Goal: Transaction & Acquisition: Purchase product/service

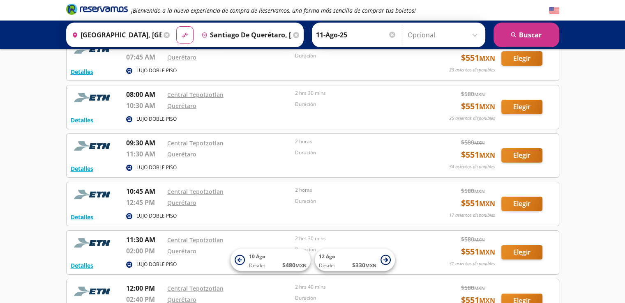
scroll to position [123, 0]
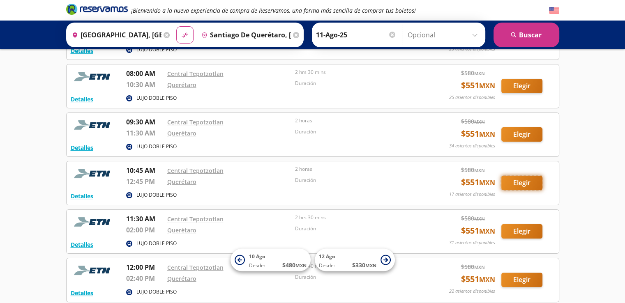
click at [525, 184] on button "Elegir" at bounding box center [521, 183] width 41 height 14
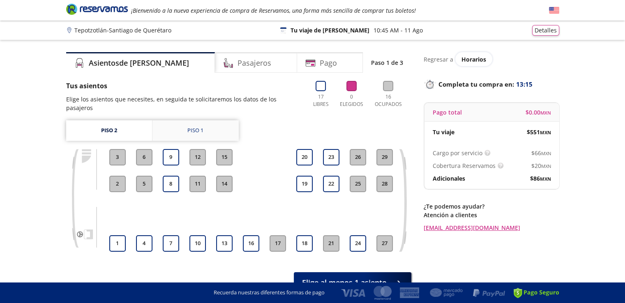
click at [193, 126] on div "Piso 1" at bounding box center [195, 130] width 16 height 8
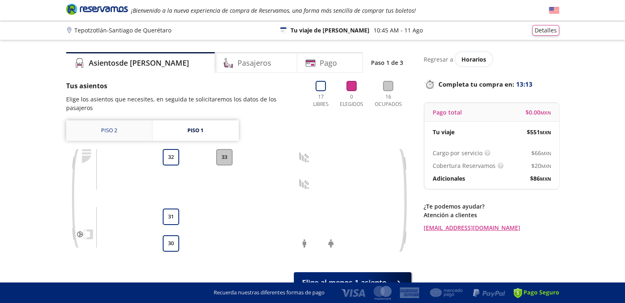
click at [114, 125] on link "Piso 2" at bounding box center [109, 130] width 86 height 21
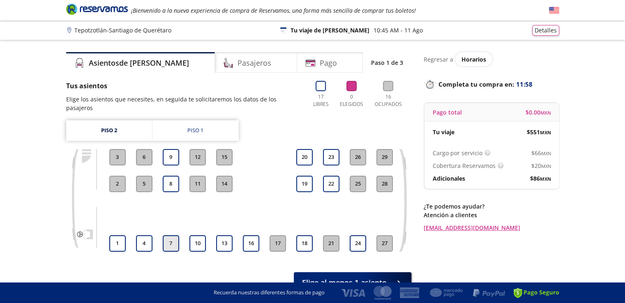
click at [171, 235] on button "7" at bounding box center [171, 243] width 16 height 16
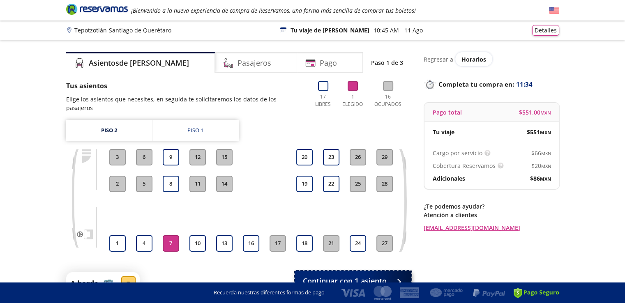
click at [354, 276] on span "Continuar con 1 asiento" at bounding box center [345, 281] width 84 height 11
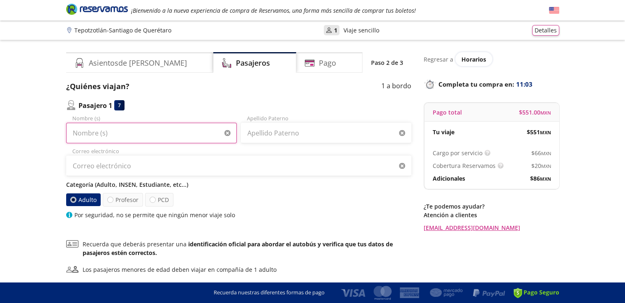
click at [131, 133] on input "Nombre (s)" at bounding box center [151, 133] width 170 height 21
type input "[PERSON_NAME]"
click at [319, 137] on input "Apellido Paterno" at bounding box center [326, 133] width 170 height 21
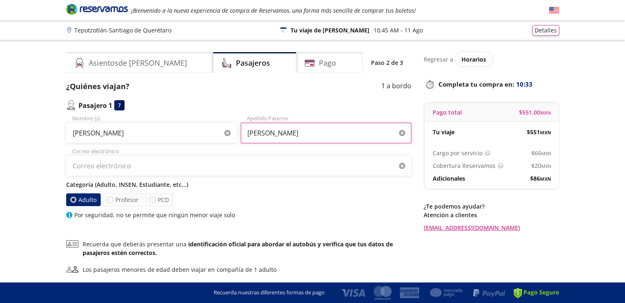
type input "[PERSON_NAME]"
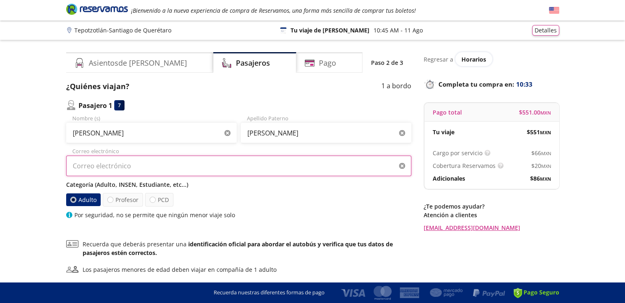
click at [112, 169] on input "Correo electrónico" at bounding box center [238, 166] width 345 height 21
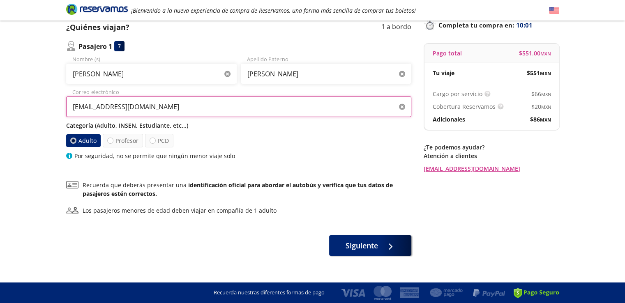
scroll to position [69, 0]
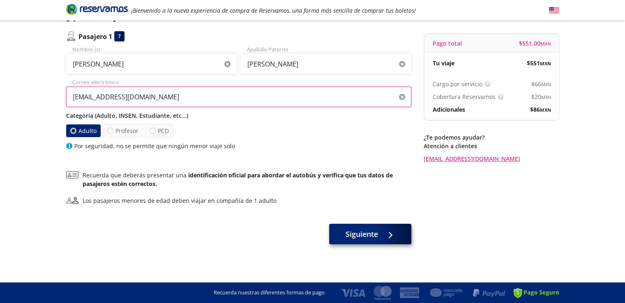
type input "[EMAIL_ADDRESS][DOMAIN_NAME]"
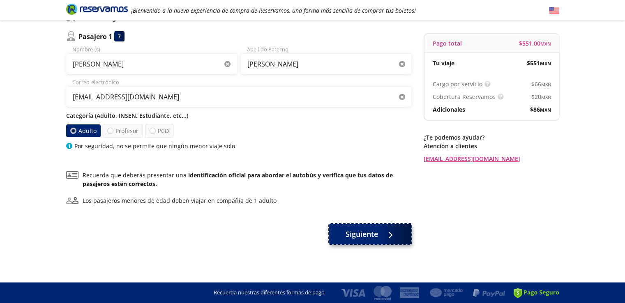
click at [363, 234] on span "Siguiente" at bounding box center [361, 234] width 32 height 11
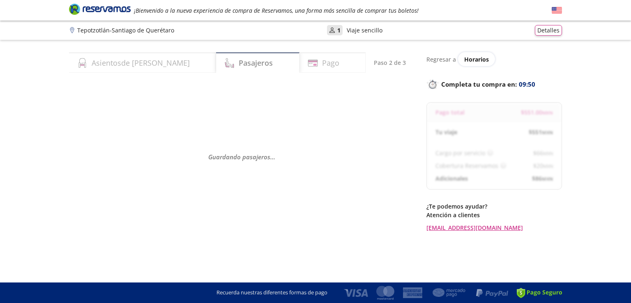
select select "MX"
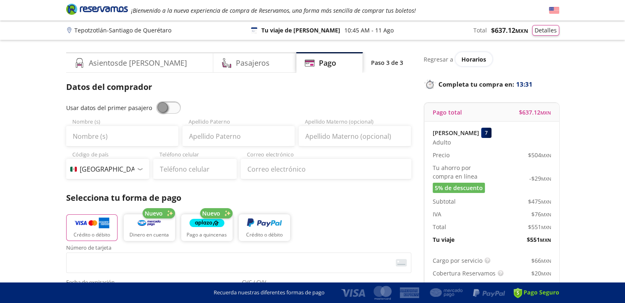
click at [161, 106] on span at bounding box center [168, 107] width 25 height 12
click at [156, 101] on input "checkbox" at bounding box center [156, 101] width 0 height 0
type input "[PERSON_NAME]"
type input "[EMAIL_ADDRESS][DOMAIN_NAME]"
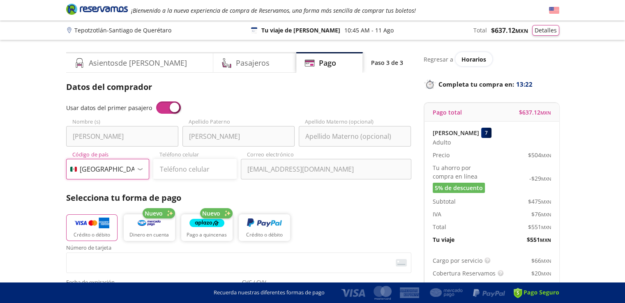
click at [141, 166] on select "Código de país [GEOGRAPHIC_DATA] +1 [GEOGRAPHIC_DATA] +52 [GEOGRAPHIC_DATA] +57…" at bounding box center [107, 169] width 83 height 21
click at [296, 101] on div "Datos del comprador Usar datos del primer pasajero [PERSON_NAME] Nombre (s) [PE…" at bounding box center [238, 258] width 345 height 355
click at [117, 169] on select "Código de país [GEOGRAPHIC_DATA] +1 [GEOGRAPHIC_DATA] +52 [GEOGRAPHIC_DATA] +57…" at bounding box center [107, 169] width 83 height 21
click at [66, 159] on select "Código de país [GEOGRAPHIC_DATA] +1 [GEOGRAPHIC_DATA] +52 [GEOGRAPHIC_DATA] +57…" at bounding box center [107, 169] width 83 height 21
click at [126, 169] on select "Código de país [GEOGRAPHIC_DATA] +1 [GEOGRAPHIC_DATA] +52 [GEOGRAPHIC_DATA] +57…" at bounding box center [107, 169] width 83 height 21
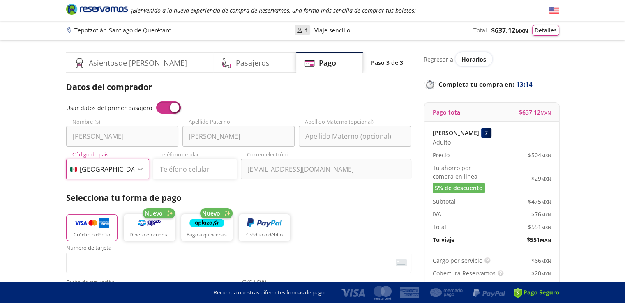
click at [81, 165] on select "Código de país [GEOGRAPHIC_DATA] +1 [GEOGRAPHIC_DATA] +52 [GEOGRAPHIC_DATA] +57…" at bounding box center [107, 169] width 83 height 21
click at [139, 168] on div at bounding box center [140, 169] width 6 height 2
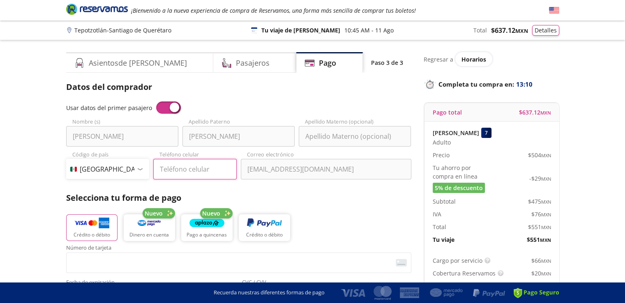
click at [174, 167] on input "Teléfono celular" at bounding box center [194, 169] width 83 height 21
type input "55 5904 1790"
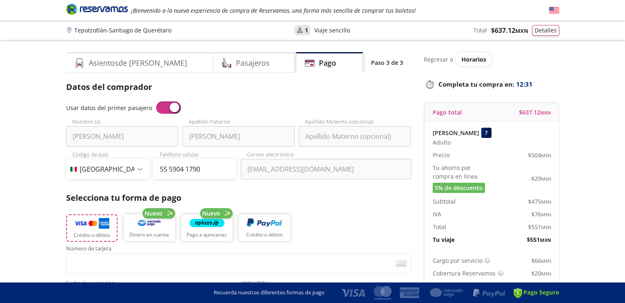
click at [84, 223] on img "button" at bounding box center [91, 223] width 35 height 12
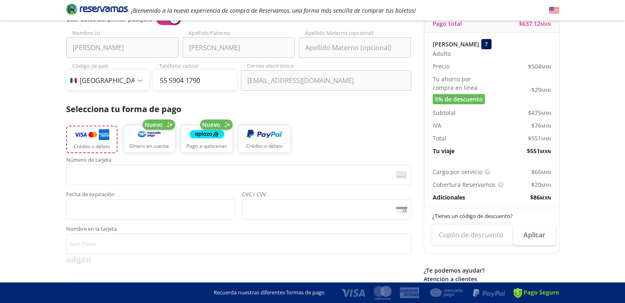
scroll to position [164, 0]
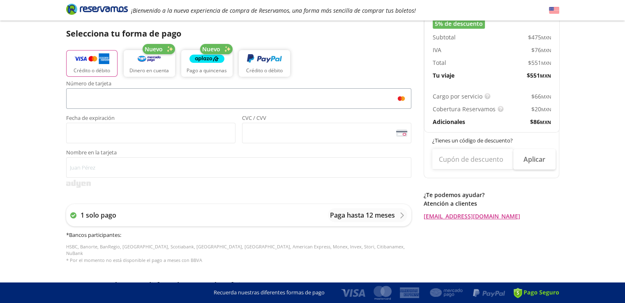
click at [338, 108] on span "<p>Your browser does not support iframes.</p>" at bounding box center [238, 98] width 345 height 21
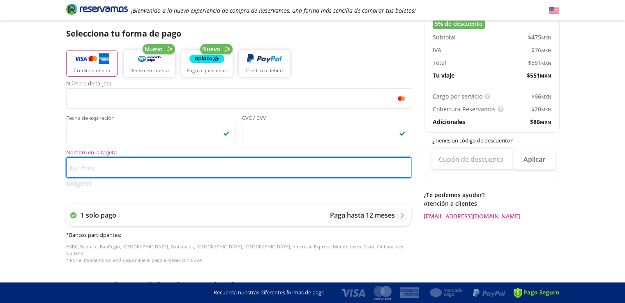
click at [152, 174] on input "Nombre en la tarjeta" at bounding box center [238, 167] width 345 height 21
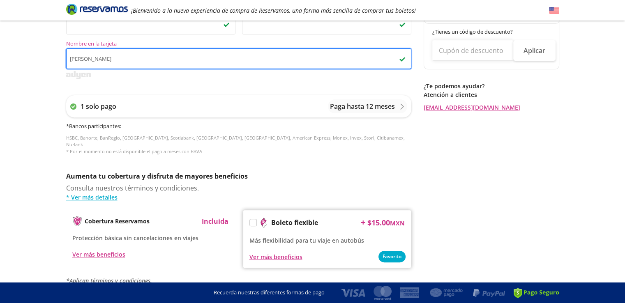
scroll to position [287, 0]
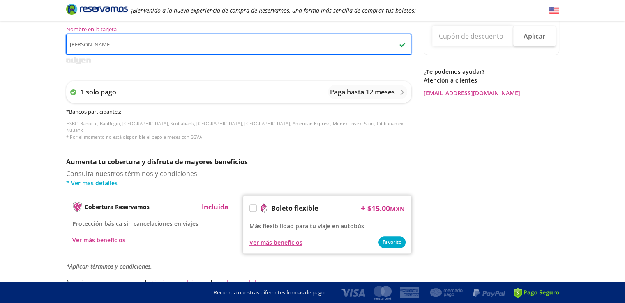
type input "[PERSON_NAME]"
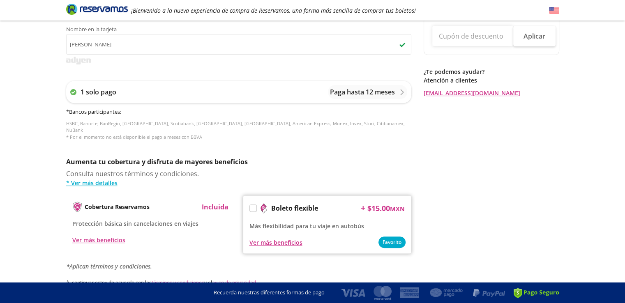
click at [255, 205] on label at bounding box center [253, 208] width 7 height 7
click at [255, 207] on input "Boleto flexible" at bounding box center [252, 209] width 5 height 5
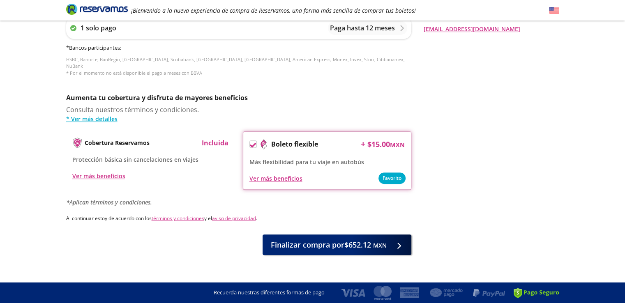
scroll to position [354, 0]
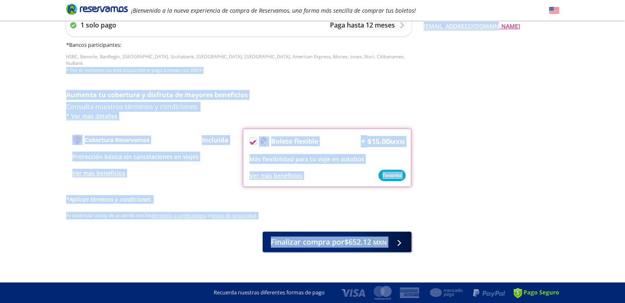
drag, startPoint x: 40, startPoint y: 67, endPoint x: 508, endPoint y: 142, distance: 473.2
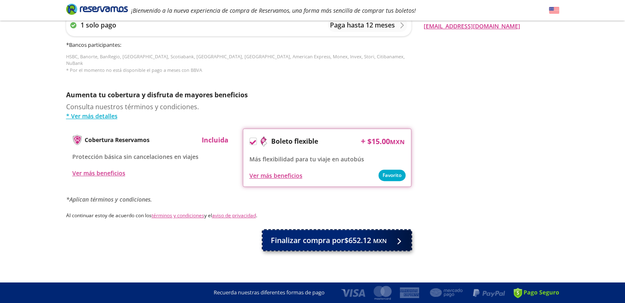
click at [321, 236] on span "Finalizar compra por $652.12 MXN" at bounding box center [329, 240] width 116 height 11
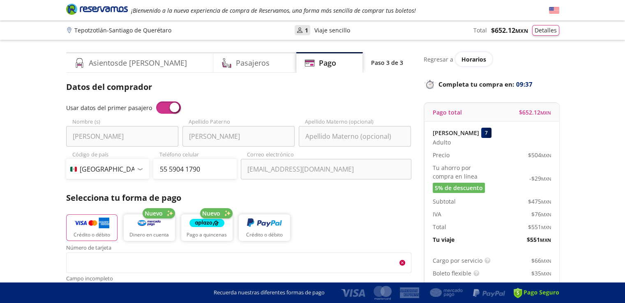
scroll to position [410, 0]
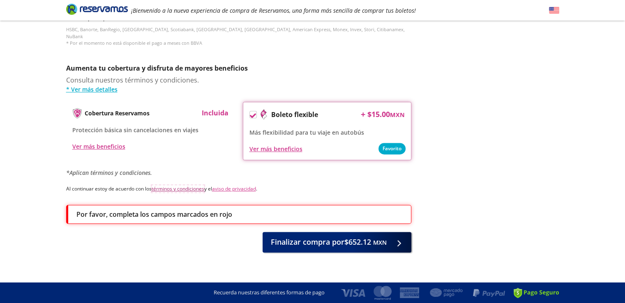
click at [188, 185] on link "términos y condiciones" at bounding box center [178, 188] width 53 height 7
click at [157, 209] on p "Por favor, completa los campos marcados en rojo" at bounding box center [154, 214] width 156 height 10
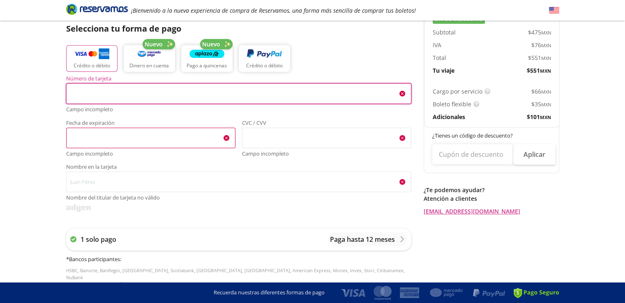
scroll to position [164, 0]
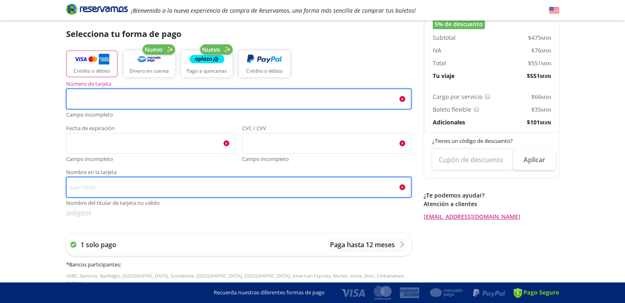
type input "[PERSON_NAME]"
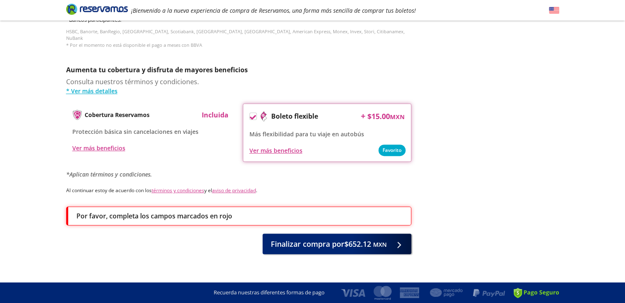
scroll to position [381, 0]
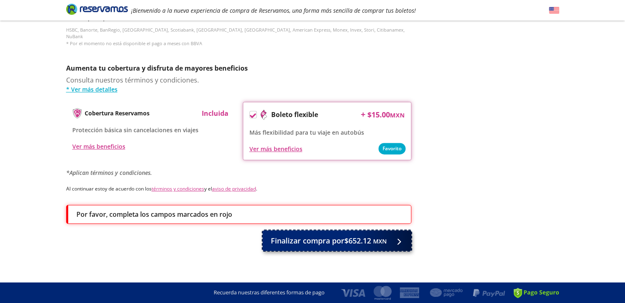
click at [342, 235] on span "Finalizar compra por $652.12 MXN" at bounding box center [329, 240] width 116 height 11
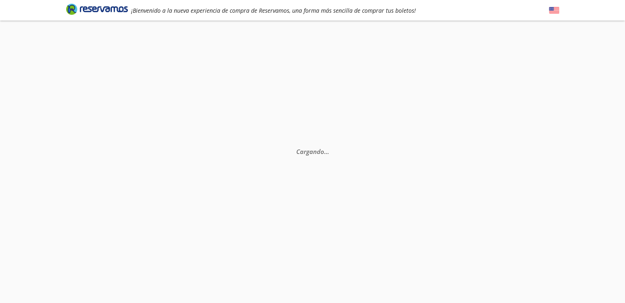
scroll to position [0, 0]
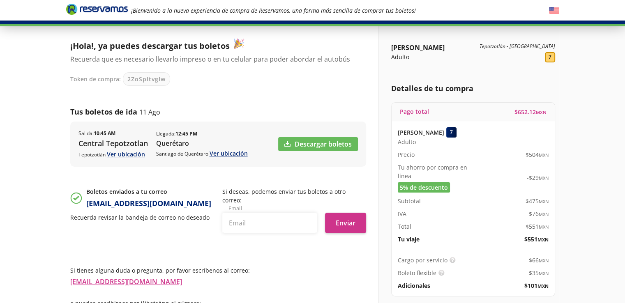
scroll to position [81, 0]
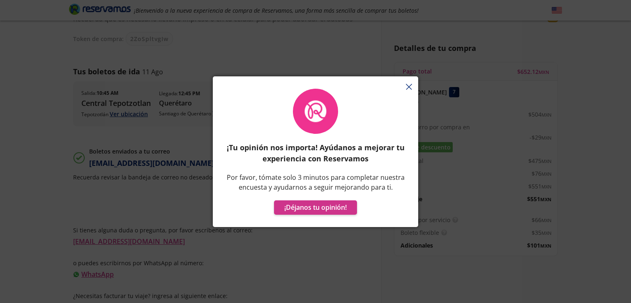
click at [409, 83] on button "button" at bounding box center [409, 88] width 6 height 10
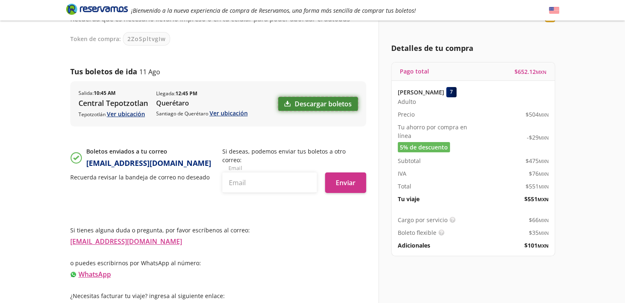
click at [294, 100] on link "Descargar boletos" at bounding box center [318, 104] width 80 height 14
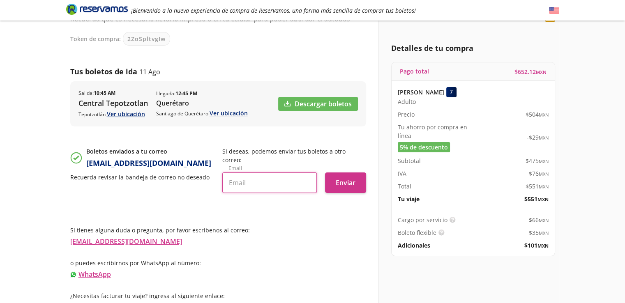
click at [253, 179] on input "text" at bounding box center [269, 182] width 94 height 21
type input "[EMAIL_ADDRESS][PERSON_NAME][DOMAIN_NAME]"
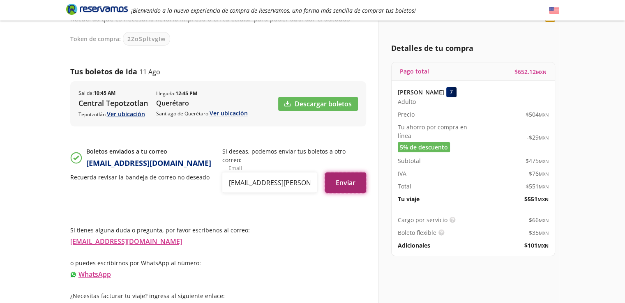
click at [351, 175] on button "Enviar" at bounding box center [345, 182] width 41 height 21
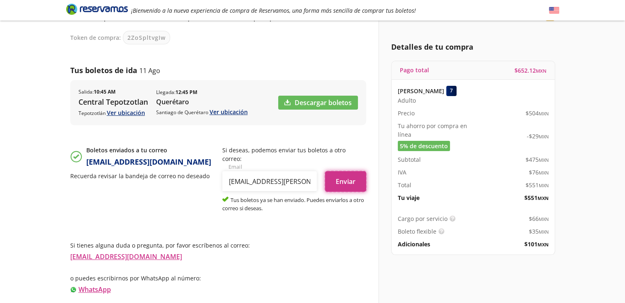
scroll to position [97, 0]
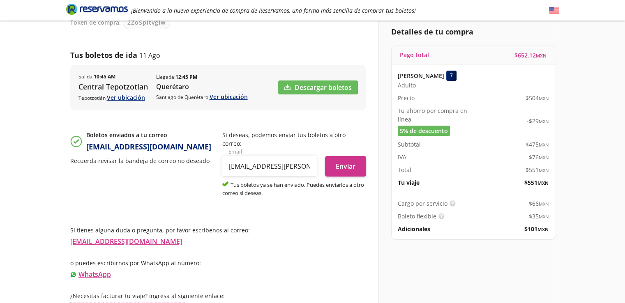
click at [140, 303] on link "Información para obtener tu factura" at bounding box center [127, 307] width 114 height 9
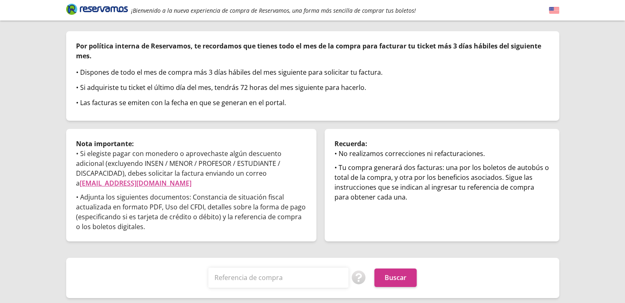
scroll to position [64, 0]
